Goal: Obtain resource: Obtain resource

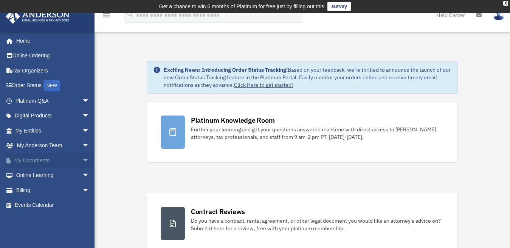
click at [82, 159] on span "arrow_drop_down" at bounding box center [89, 160] width 15 height 15
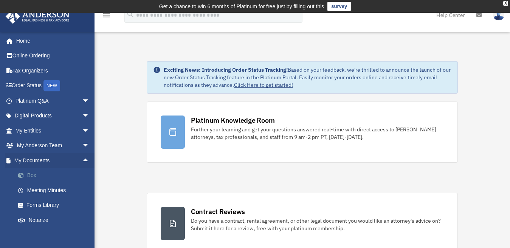
click at [30, 175] on link "Box" at bounding box center [56, 175] width 90 height 15
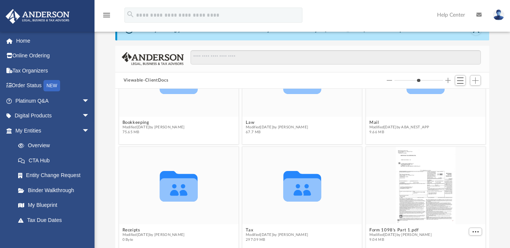
scroll to position [113, 0]
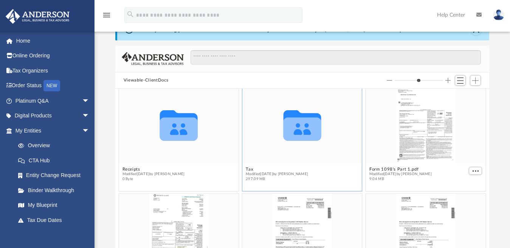
click at [290, 127] on icon "grid" at bounding box center [302, 129] width 38 height 23
click at [249, 168] on figure "Collaborated Folder Tax Modified [DATE] by [PERSON_NAME] 297.09 MB" at bounding box center [301, 136] width 119 height 99
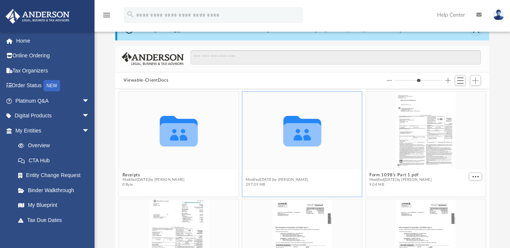
click at [248, 174] on button "Tax" at bounding box center [277, 175] width 62 height 5
click at [251, 173] on button "Tax" at bounding box center [277, 175] width 62 height 5
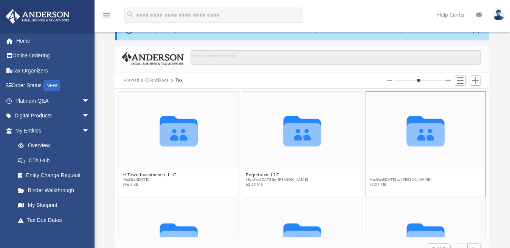
click at [379, 173] on button "Personal Taxes" at bounding box center [400, 175] width 62 height 5
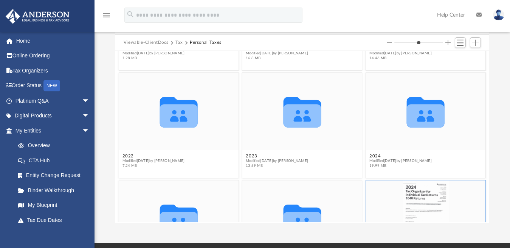
scroll to position [79, 0]
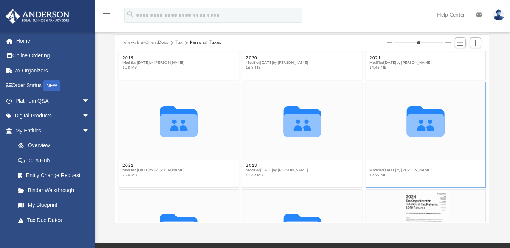
click at [372, 164] on button "2024" at bounding box center [400, 166] width 62 height 5
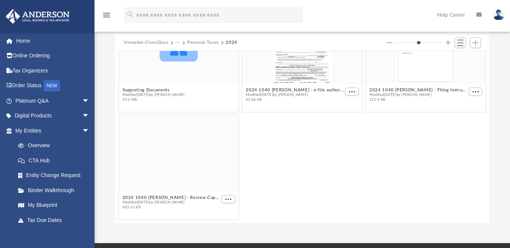
scroll to position [0, 0]
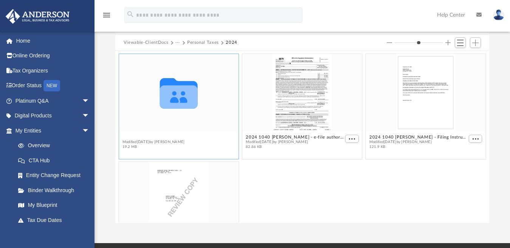
click at [144, 136] on button "Supporting Documents" at bounding box center [153, 137] width 62 height 5
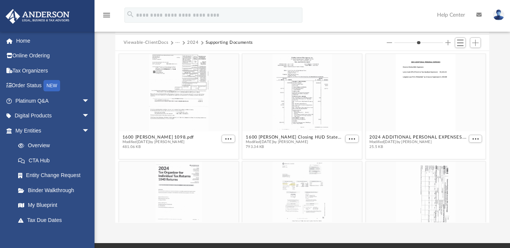
click at [190, 42] on button "2024" at bounding box center [193, 42] width 12 height 7
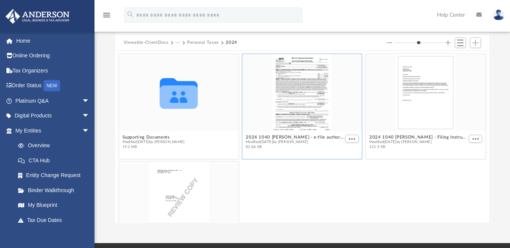
click at [305, 111] on div "grid" at bounding box center [301, 92] width 119 height 77
click at [349, 138] on span "More options" at bounding box center [352, 139] width 6 height 4
click at [334, 152] on li "Preview" at bounding box center [338, 152] width 22 height 8
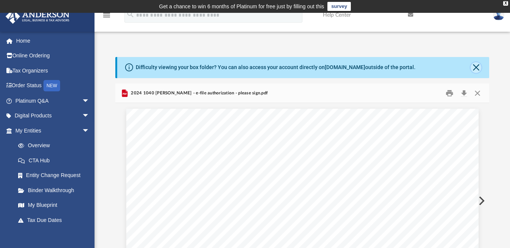
click at [474, 67] on button "Close" at bounding box center [475, 67] width 11 height 11
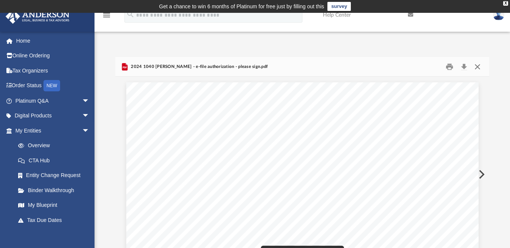
click at [477, 65] on button "Close" at bounding box center [477, 67] width 14 height 12
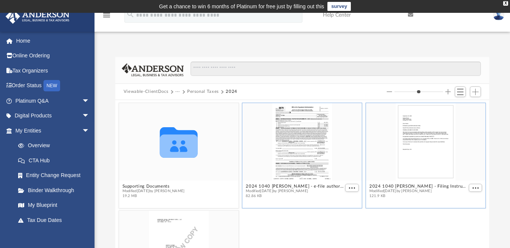
click at [414, 157] on div "grid" at bounding box center [425, 141] width 119 height 77
click at [375, 186] on button "2024 1040 [PERSON_NAME] - Filing Instructions.pdf" at bounding box center [418, 186] width 98 height 5
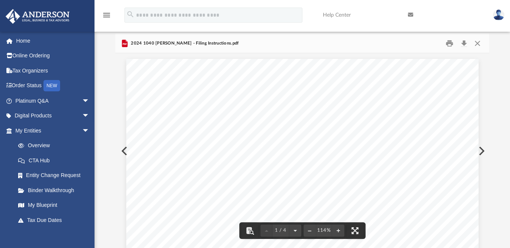
click at [122, 151] on button "Preview" at bounding box center [123, 151] width 17 height 21
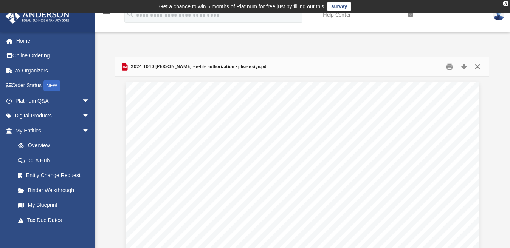
click at [476, 67] on button "Close" at bounding box center [477, 67] width 14 height 12
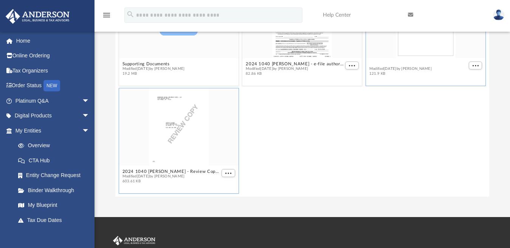
scroll to position [76, 0]
click at [150, 170] on figcaption "2024 1040 [PERSON_NAME] - Review Copy.pdf Modified [DATE] by [PERSON_NAME] 603.…" at bounding box center [178, 177] width 119 height 20
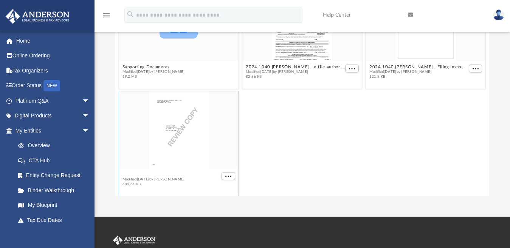
click at [133, 173] on button "2024 1040 [PERSON_NAME] - Review Copy.pdf" at bounding box center [171, 175] width 98 height 5
type input "*"
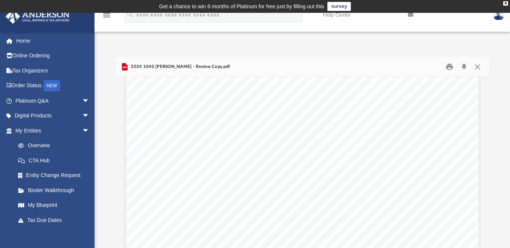
scroll to position [7215, 0]
